Goal: Task Accomplishment & Management: Complete application form

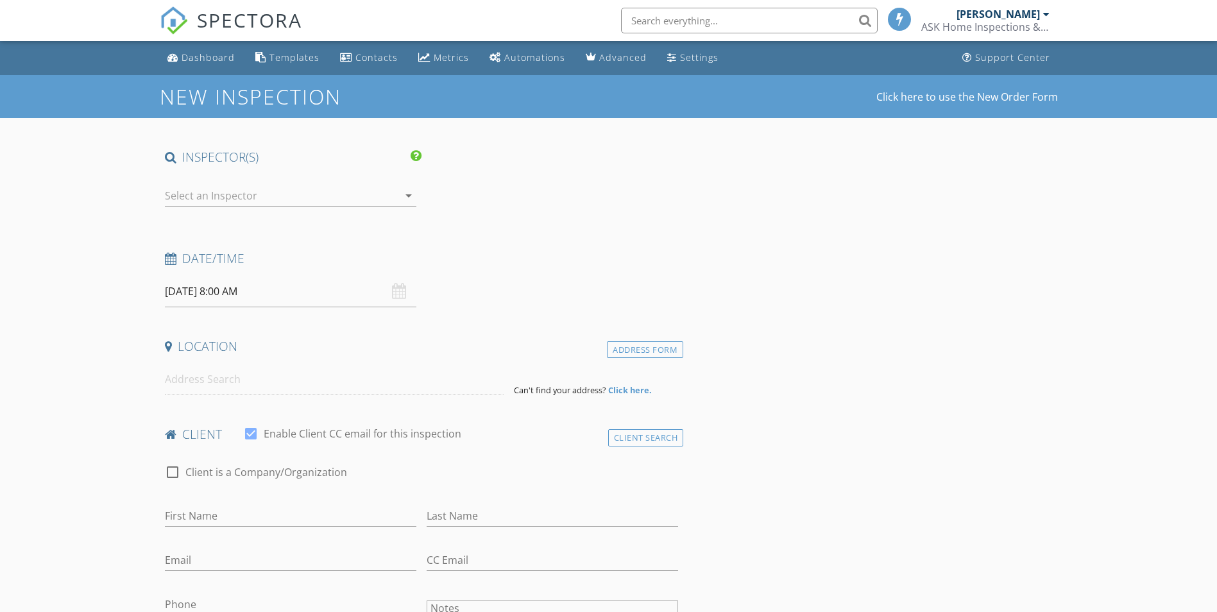
select select "8"
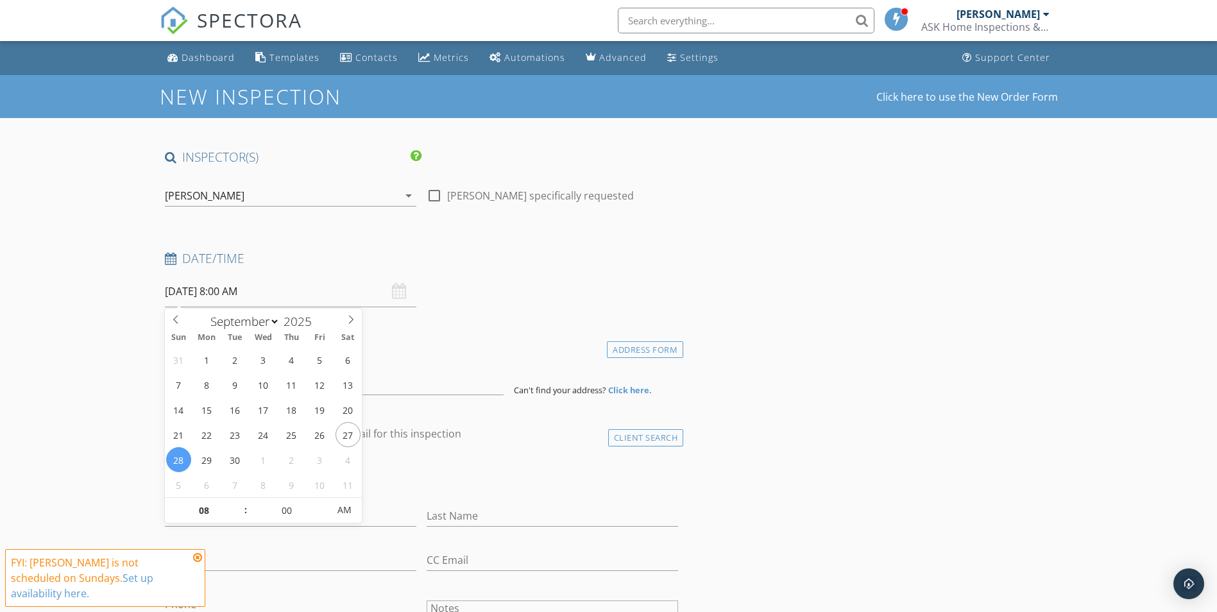
click at [197, 293] on input "[DATE] 8:00 AM" at bounding box center [291, 291] width 252 height 31
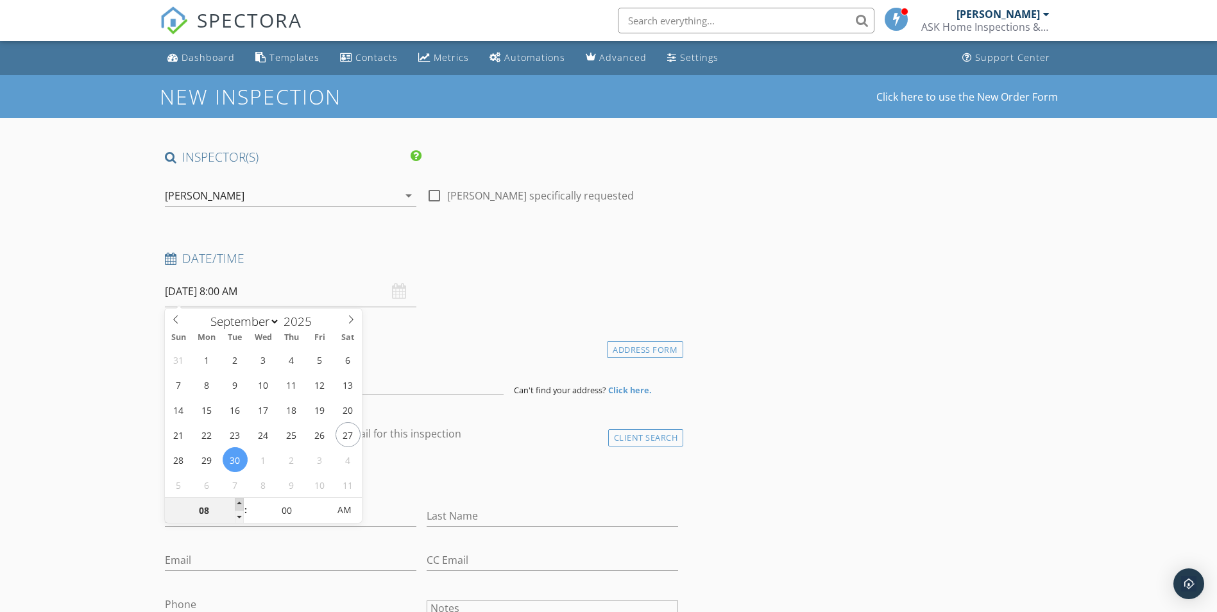
type input "[DATE] 9:00 AM"
type input "09"
click at [238, 501] on span at bounding box center [239, 504] width 9 height 13
click at [379, 386] on input at bounding box center [334, 379] width 339 height 31
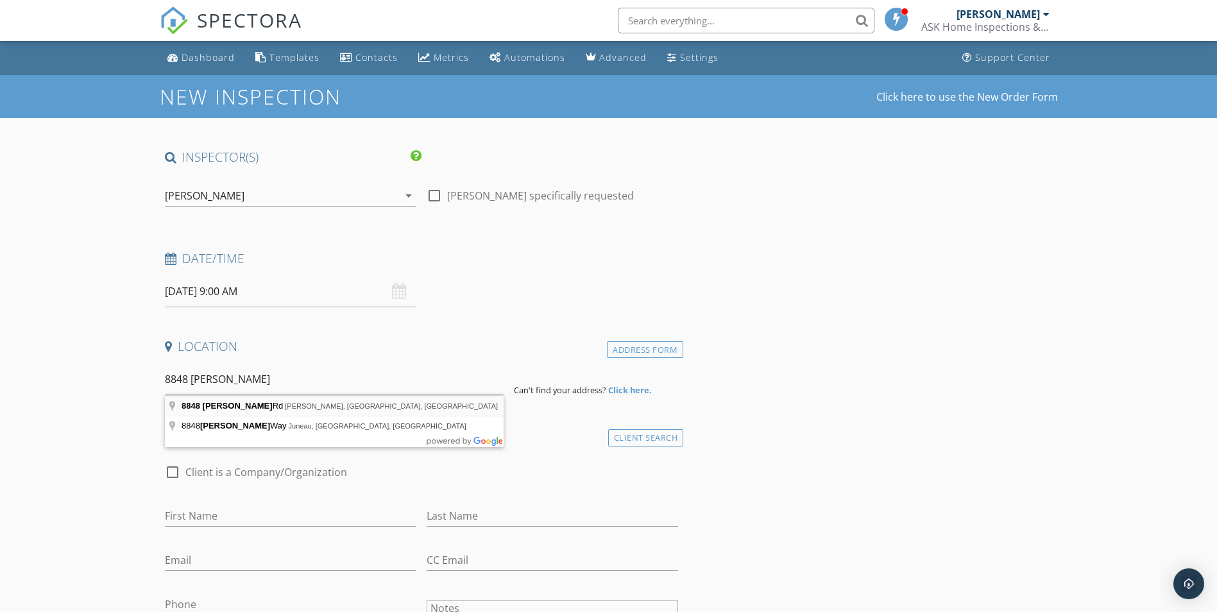
type input "[STREET_ADDRESS][PERSON_NAME][PERSON_NAME]"
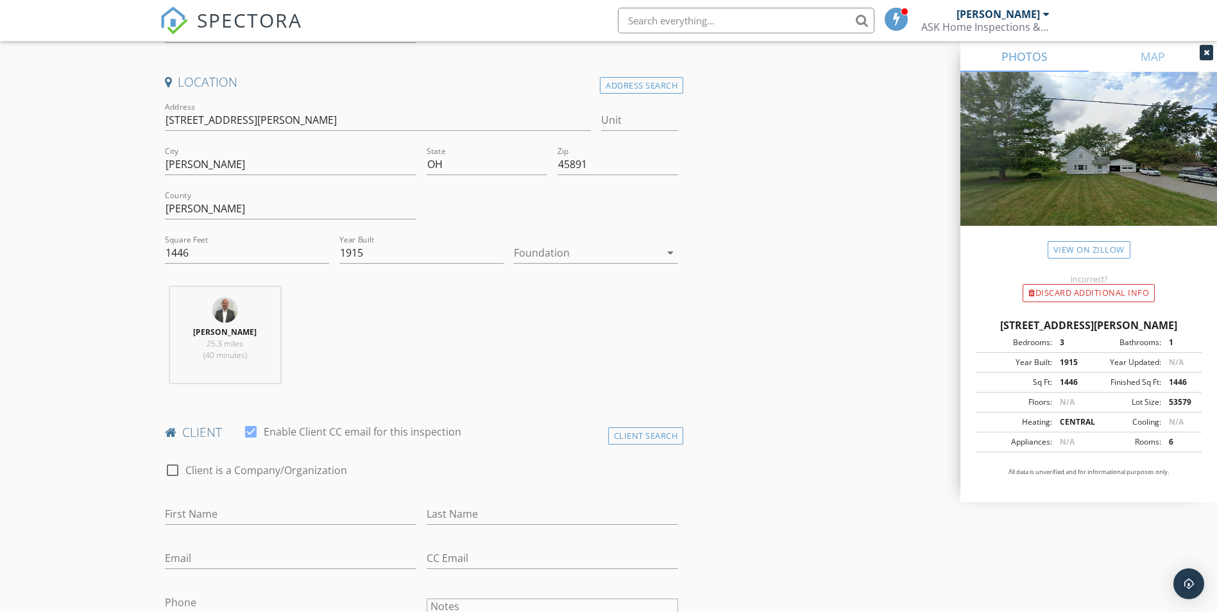
scroll to position [321, 0]
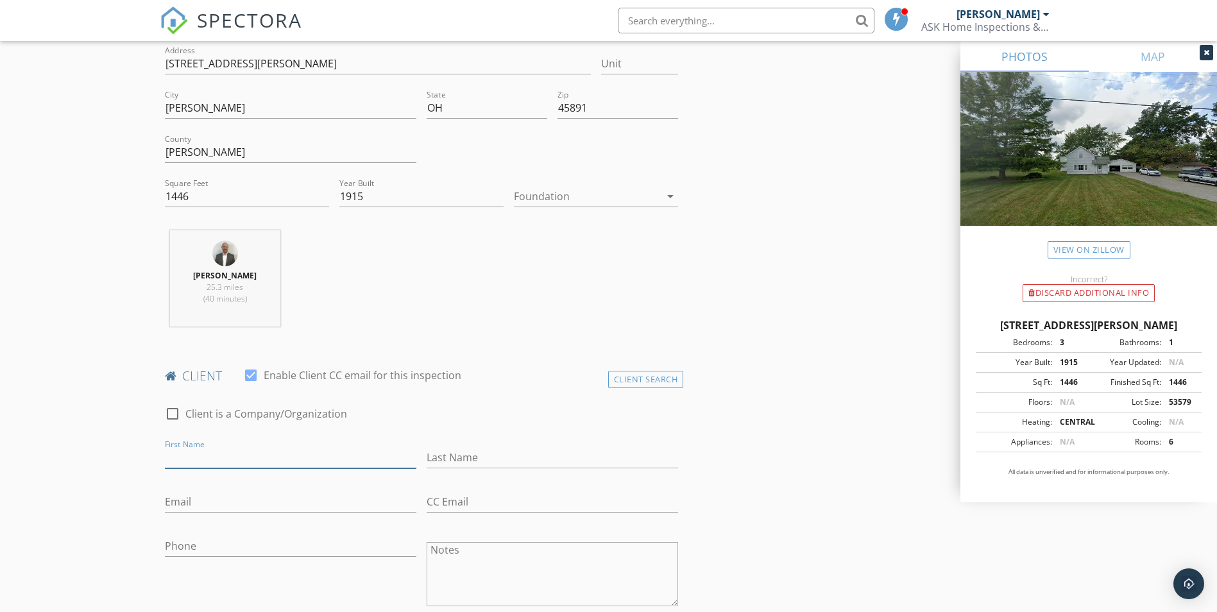
click at [305, 463] on input "First Name" at bounding box center [291, 457] width 252 height 21
type input "[PERSON_NAME]"
type input "[EMAIL_ADDRESS][DOMAIN_NAME]"
type input "[PHONE_NUMBER]"
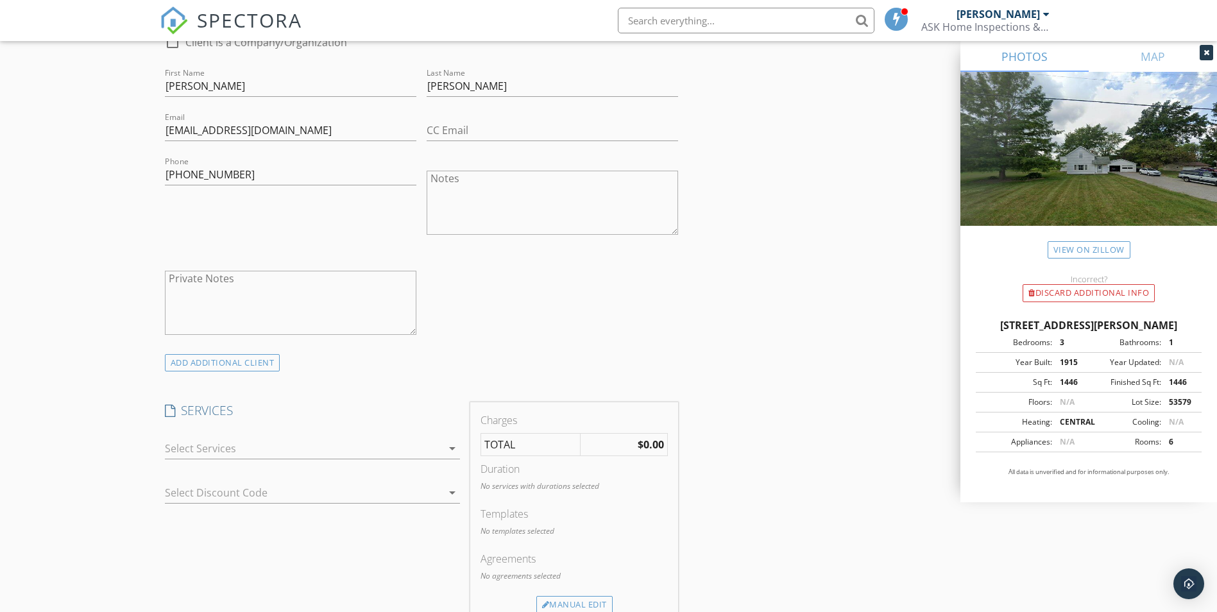
scroll to position [706, 0]
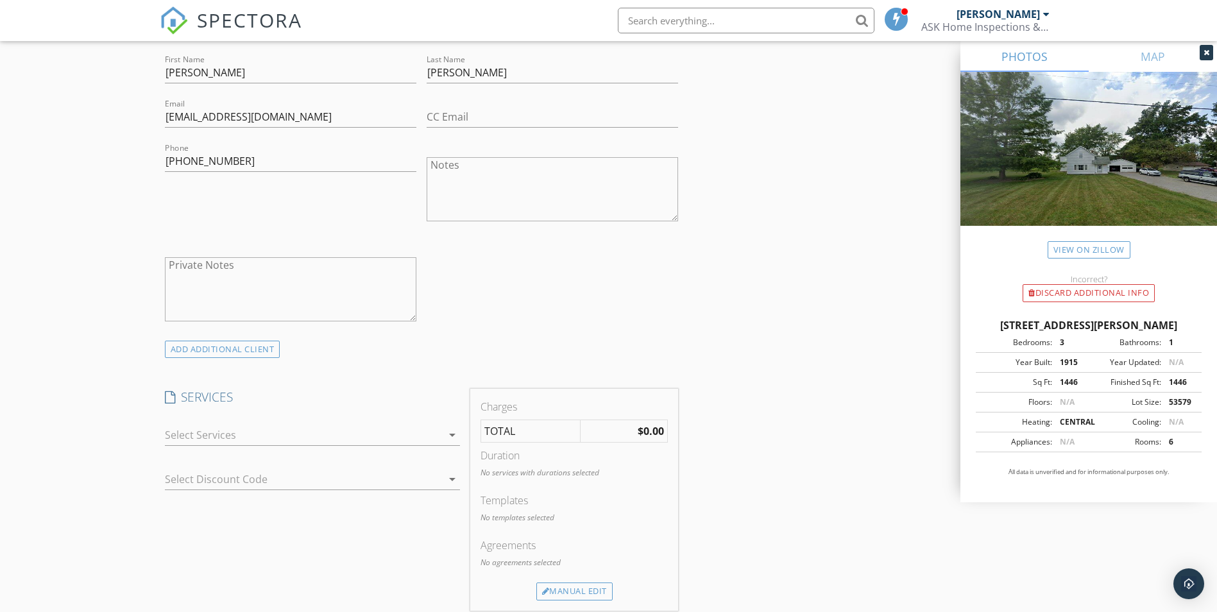
click at [192, 434] on div at bounding box center [303, 435] width 277 height 21
click at [192, 434] on div at bounding box center [183, 440] width 22 height 22
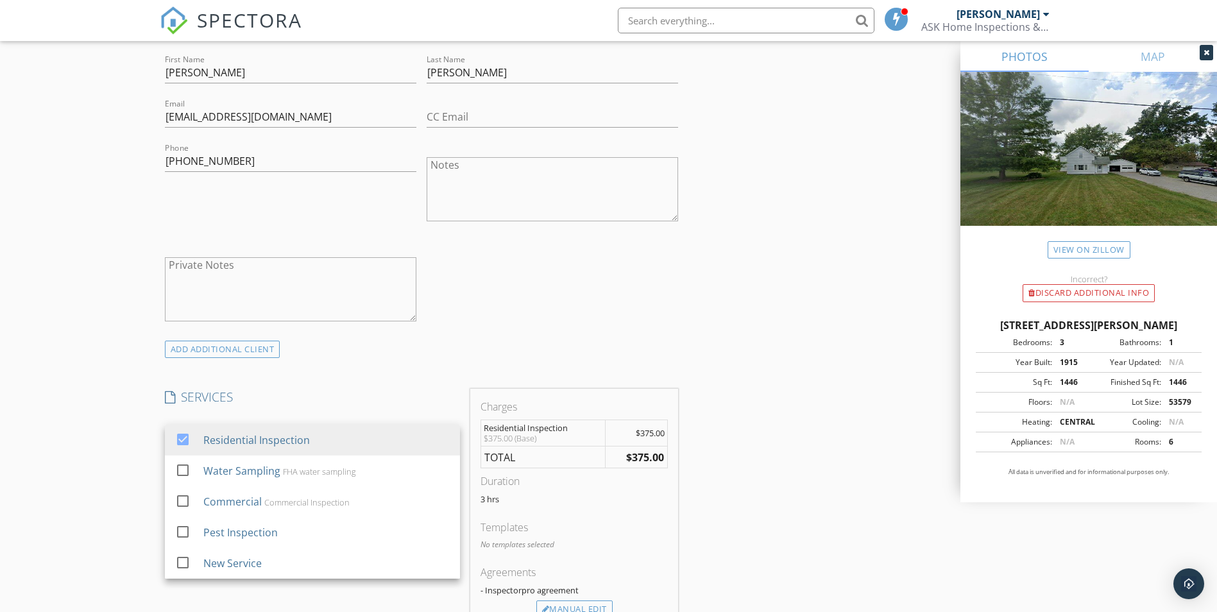
click at [119, 429] on div "New Inspection Click here to use the New Order Form INSPECTOR(S) check_box [PER…" at bounding box center [608, 482] width 1217 height 2227
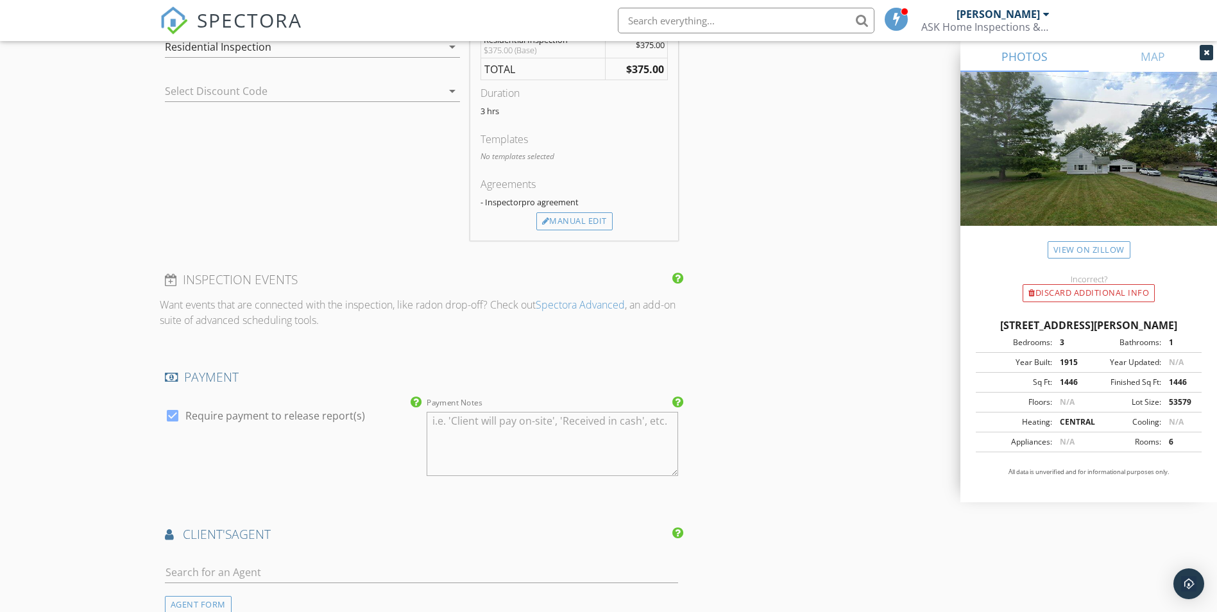
scroll to position [1155, 0]
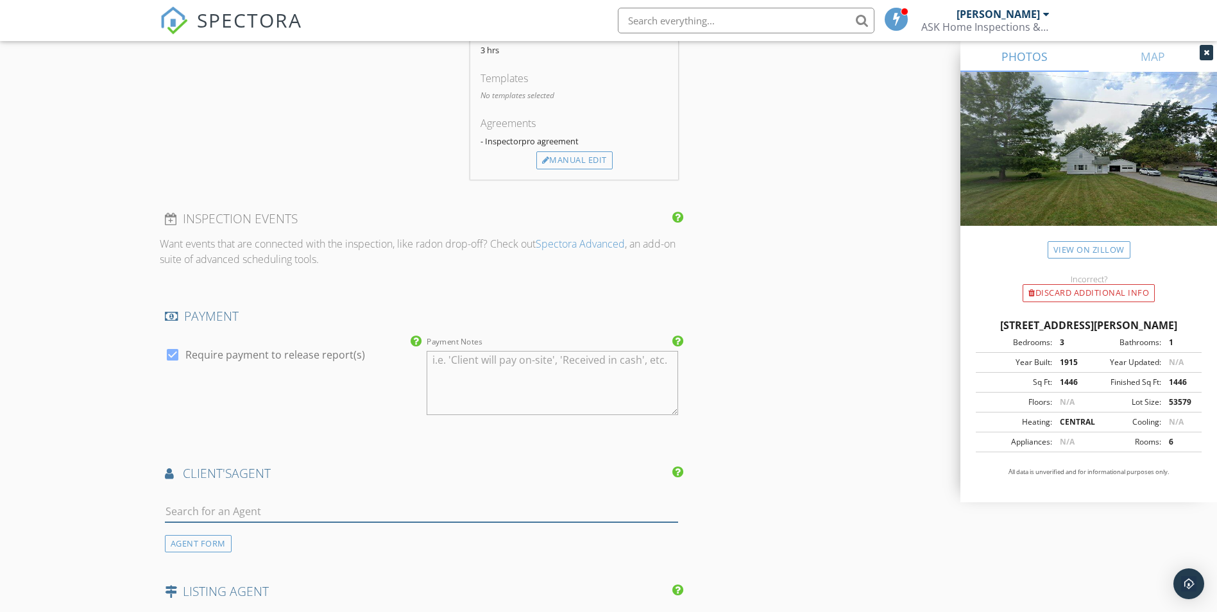
click at [212, 514] on input "text" at bounding box center [422, 511] width 514 height 21
type input "[PERSON_NAME]"
click at [236, 538] on div "[PERSON_NAME]" at bounding box center [242, 534] width 80 height 15
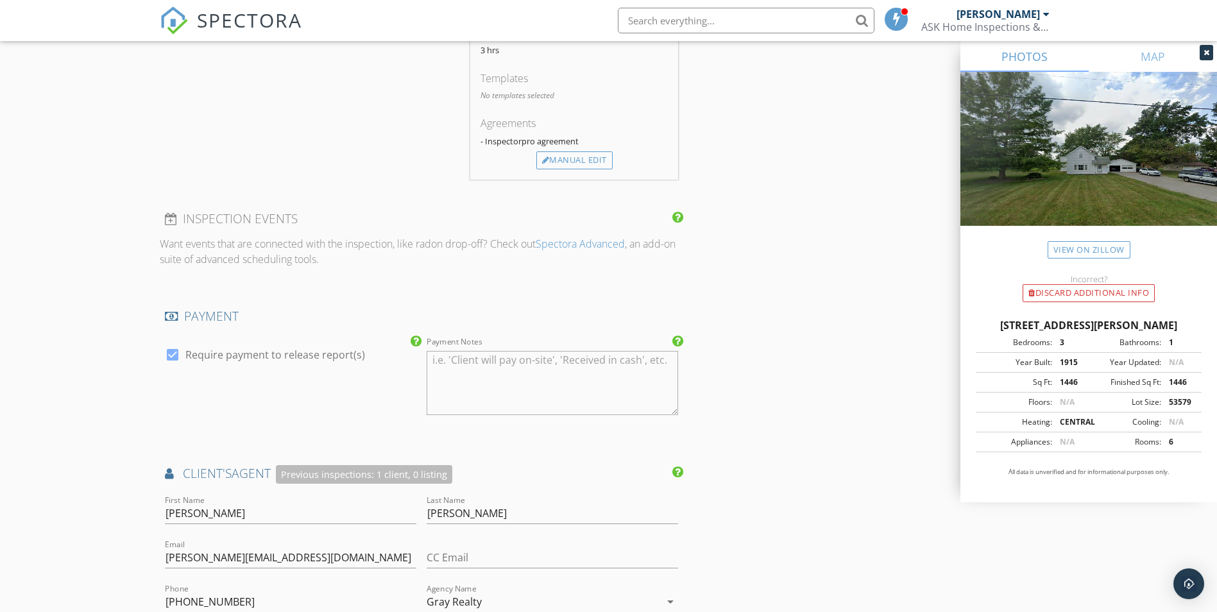
click at [128, 501] on div "New Inspection Click here to use the New Order Form INSPECTOR(S) check_box [PER…" at bounding box center [608, 179] width 1217 height 2519
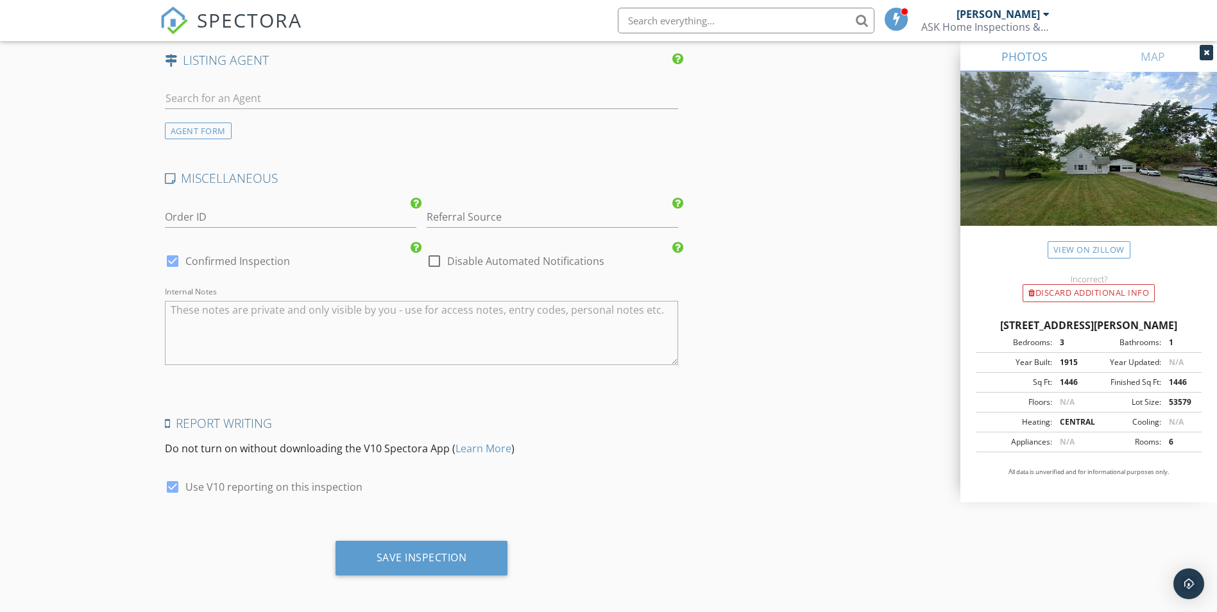
scroll to position [1982, 0]
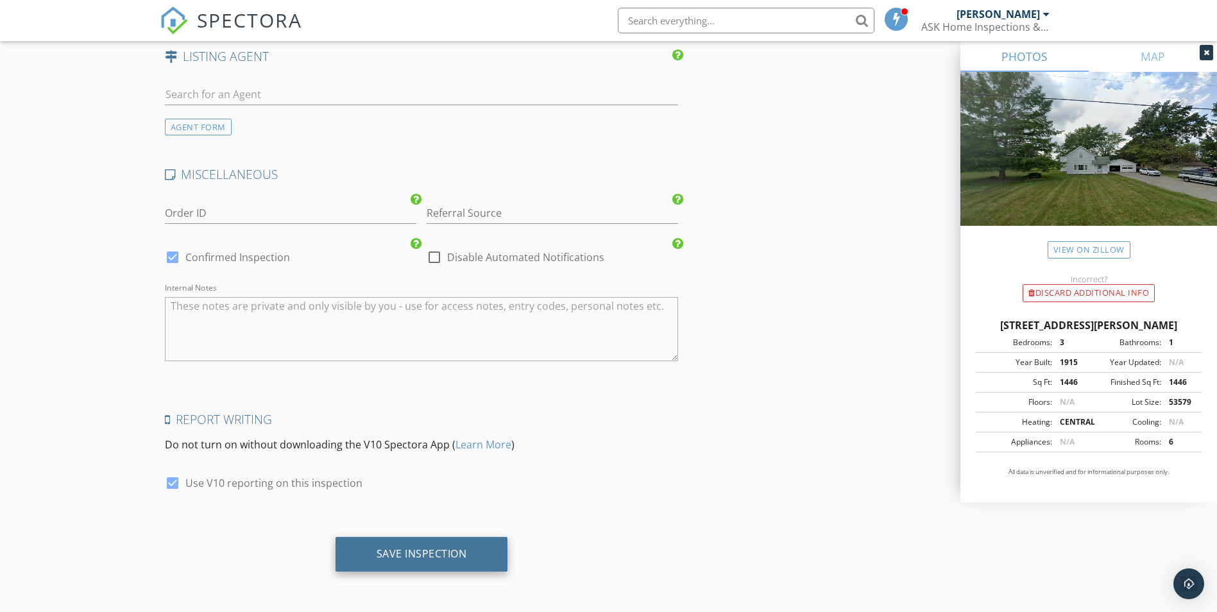
click at [386, 558] on div "Save Inspection" at bounding box center [422, 553] width 90 height 13
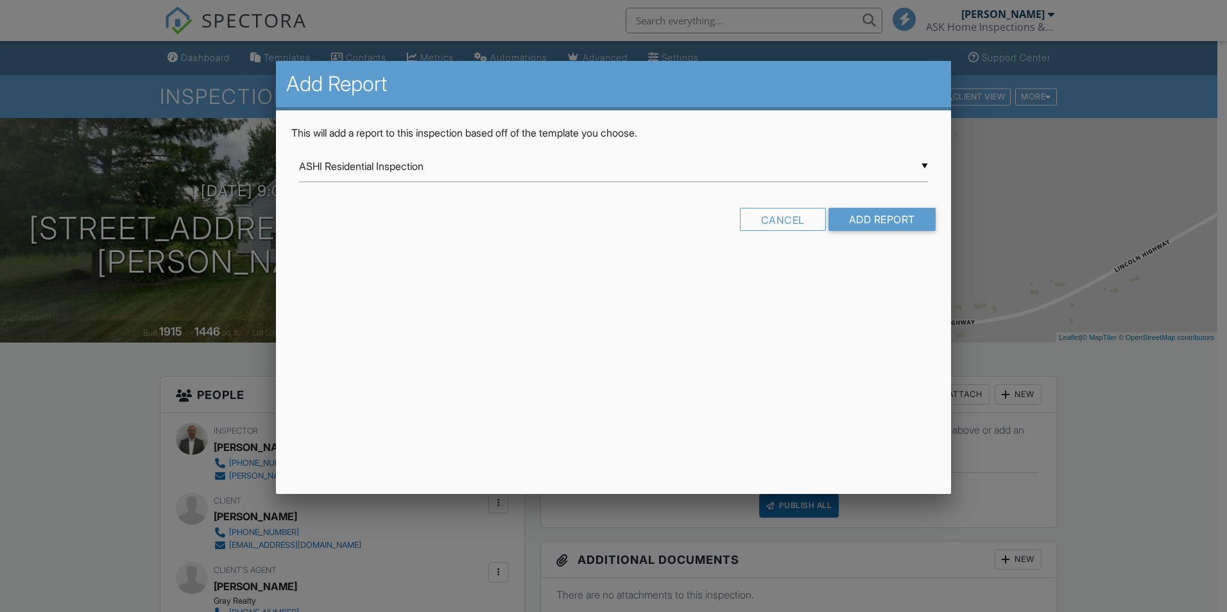
click at [892, 178] on div "▼ ASHI Residential Inspection ASHI Residential Inspection [PERSON_NAME] Templat…" at bounding box center [613, 166] width 629 height 31
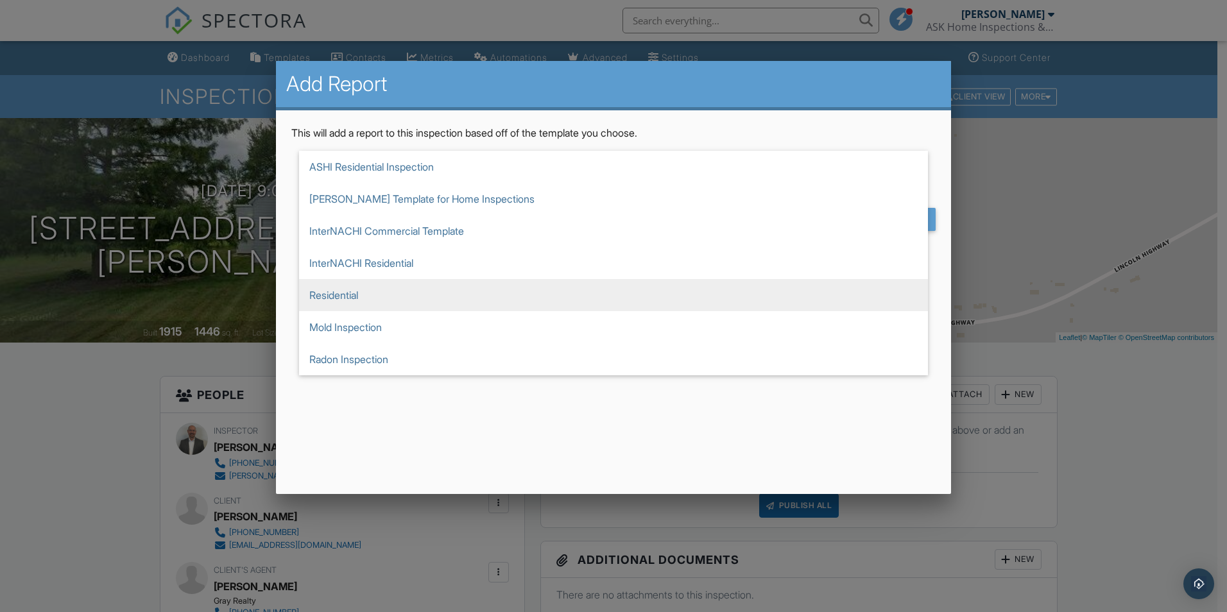
click at [849, 282] on span "Residential" at bounding box center [613, 295] width 629 height 32
type input "Residential"
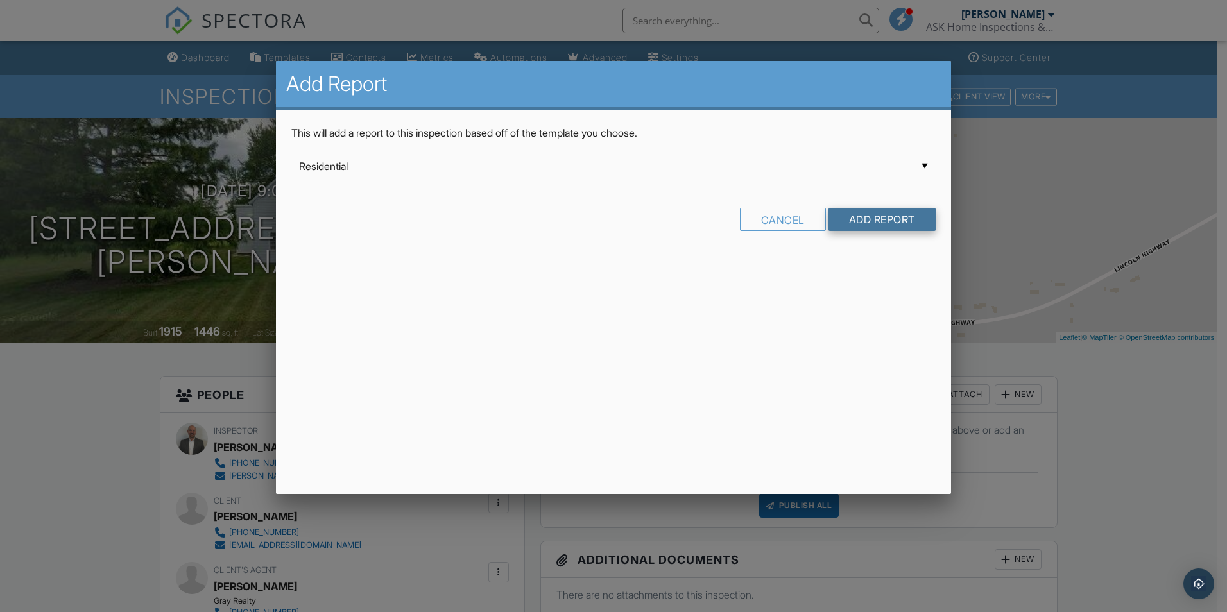
click at [881, 221] on input "Add Report" at bounding box center [881, 219] width 107 height 23
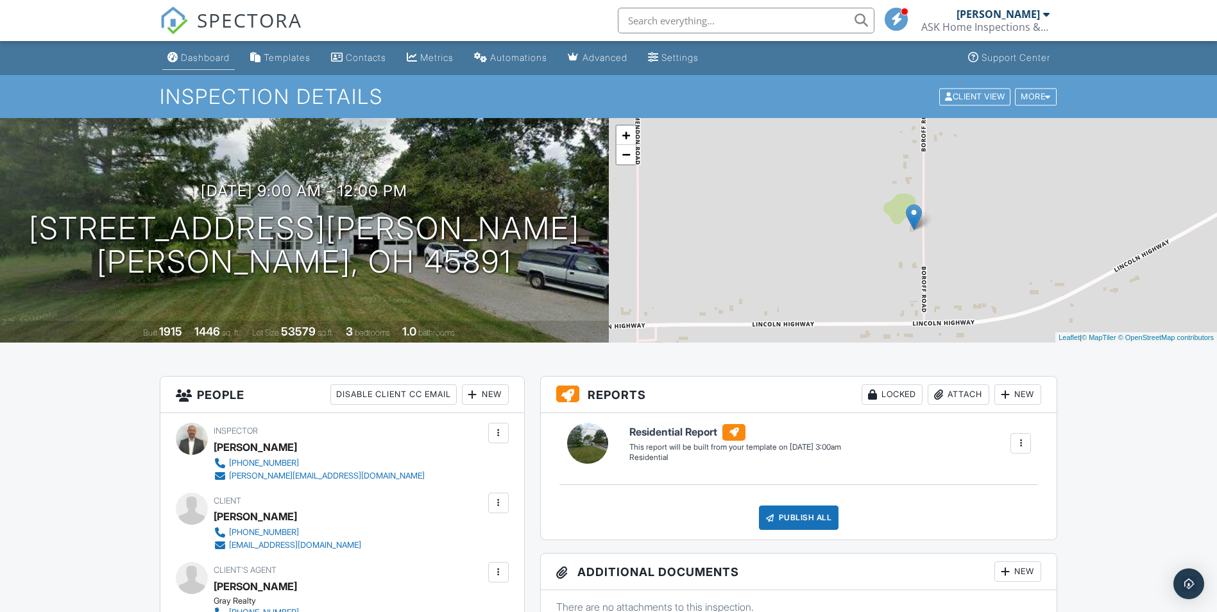
click at [215, 58] on div "Dashboard" at bounding box center [205, 57] width 49 height 11
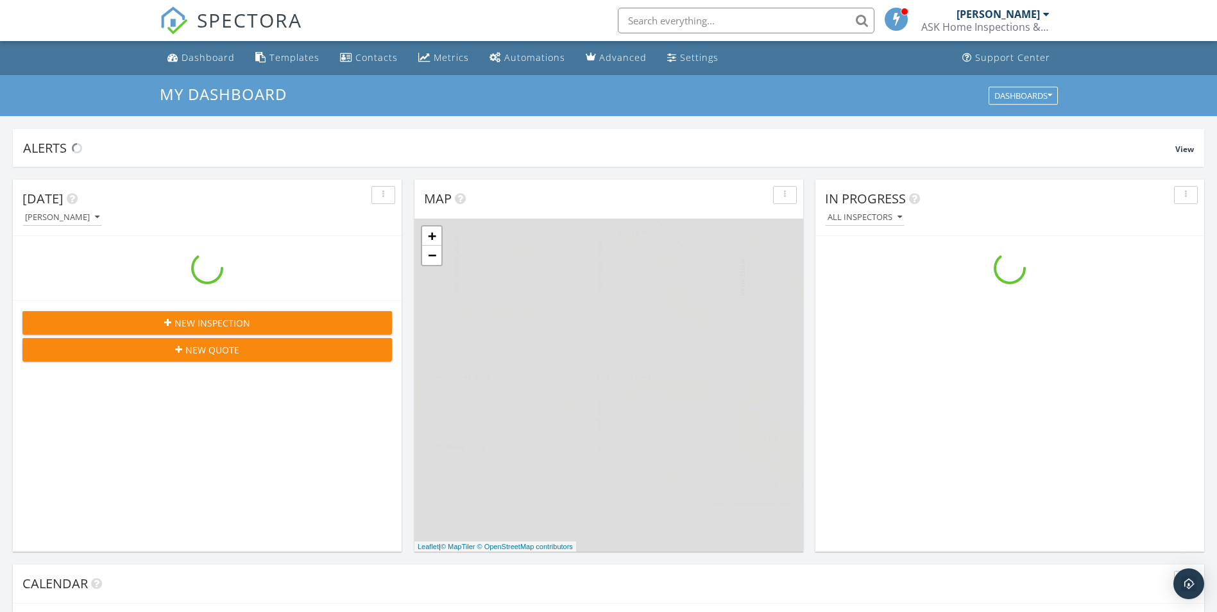
scroll to position [1188, 1237]
